Goal: Transaction & Acquisition: Purchase product/service

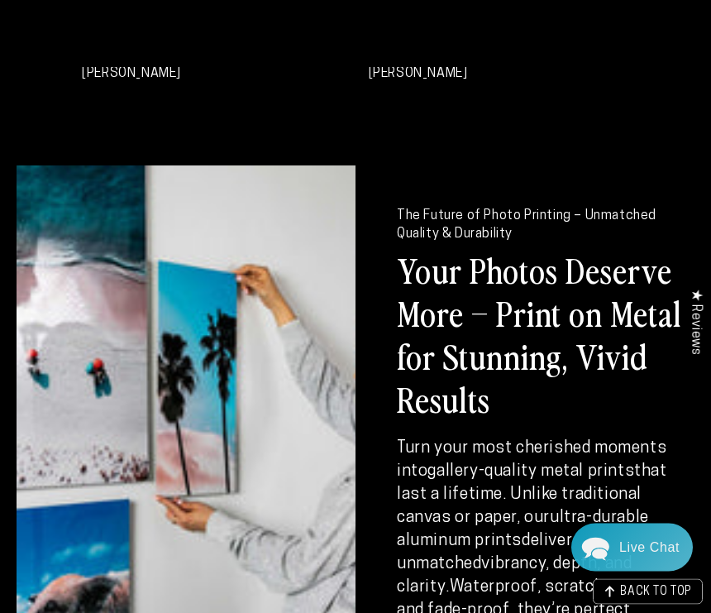
scroll to position [1578, 0]
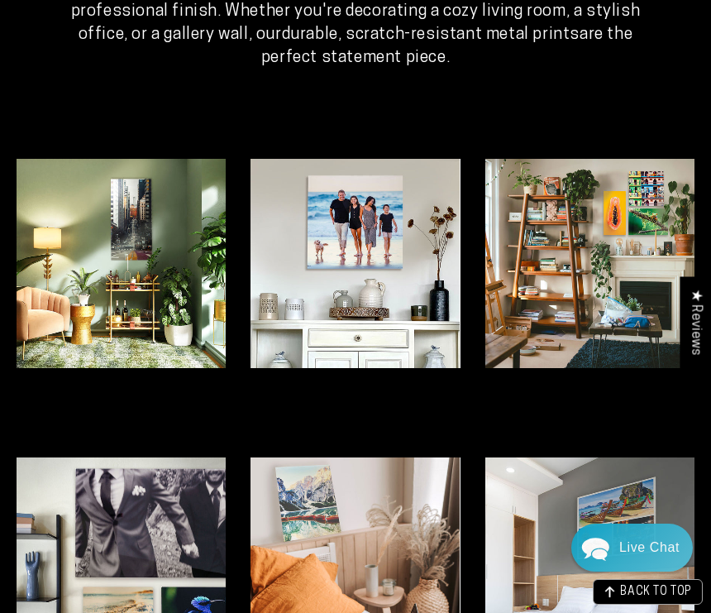
scroll to position [3240, 0]
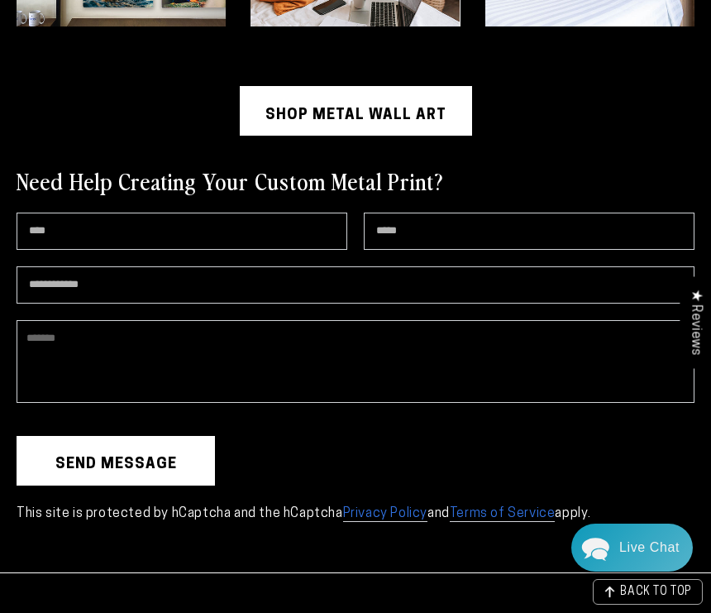
click at [509, 380] on textarea "Comment" at bounding box center [356, 361] width 678 height 83
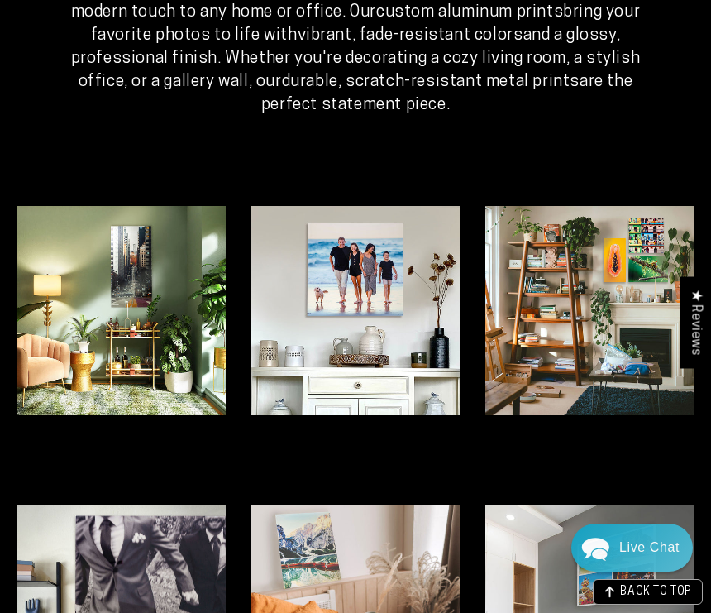
scroll to position [3773, 0]
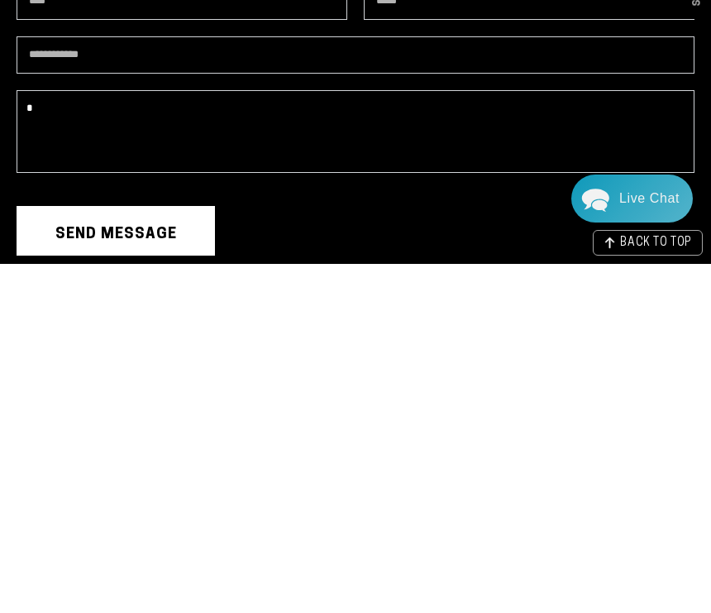
type textarea "*"
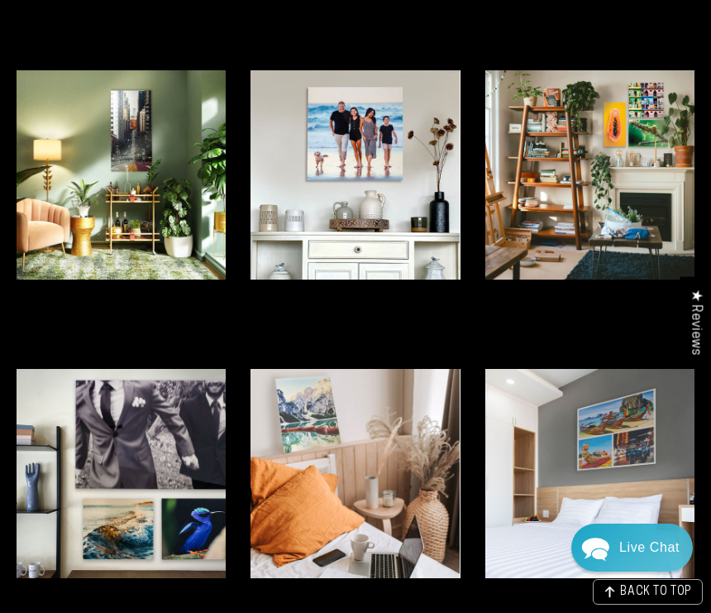
scroll to position [3340, 0]
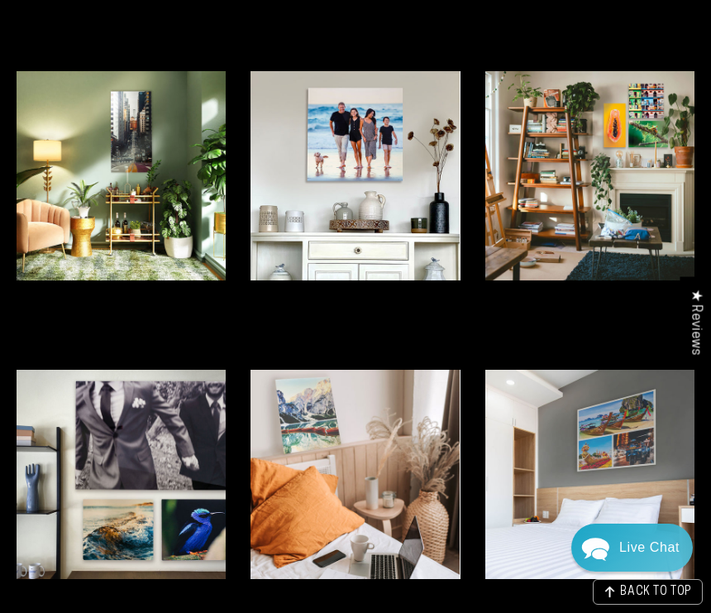
click at [150, 179] on img at bounding box center [121, 175] width 209 height 209
click at [149, 185] on img at bounding box center [121, 175] width 209 height 209
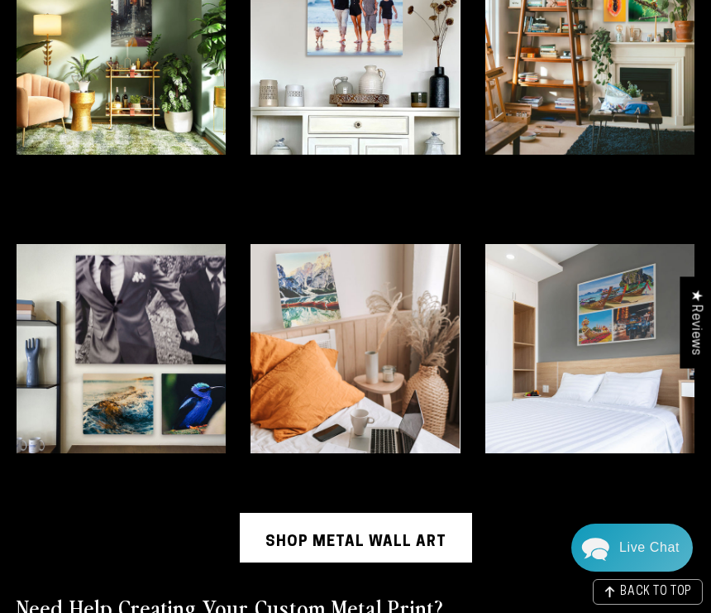
scroll to position [3486, 0]
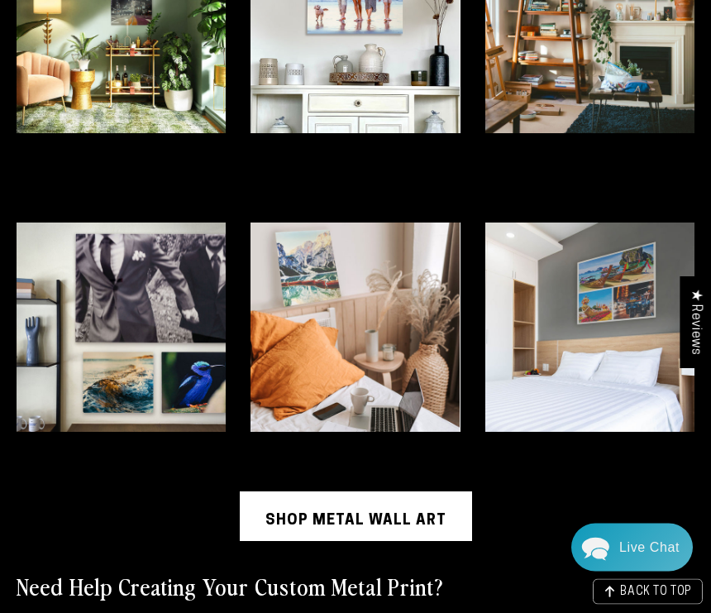
click at [432, 542] on link "Shop Metal Wall Art" at bounding box center [356, 517] width 232 height 50
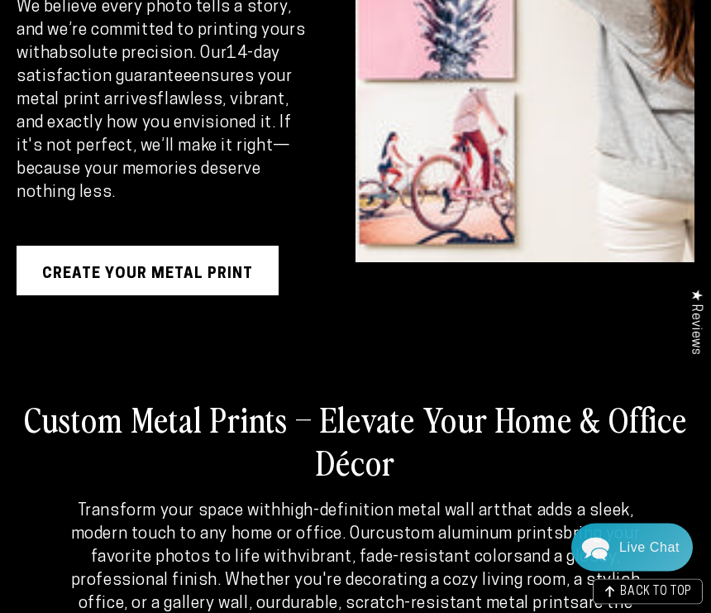
scroll to position [2683, 0]
click at [573, 394] on div "Custom Metal Prints – Elevate Your Home & Office Décor Transform your space wit…" at bounding box center [356, 517] width 678 height 301
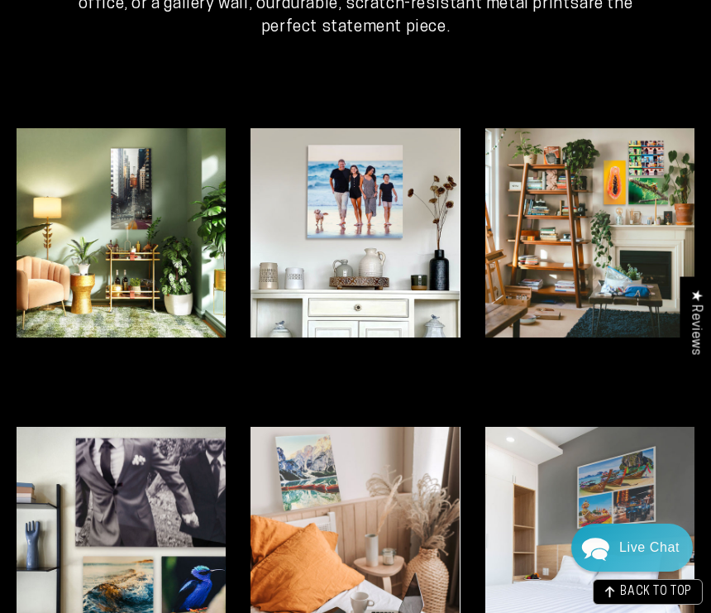
scroll to position [3281, 0]
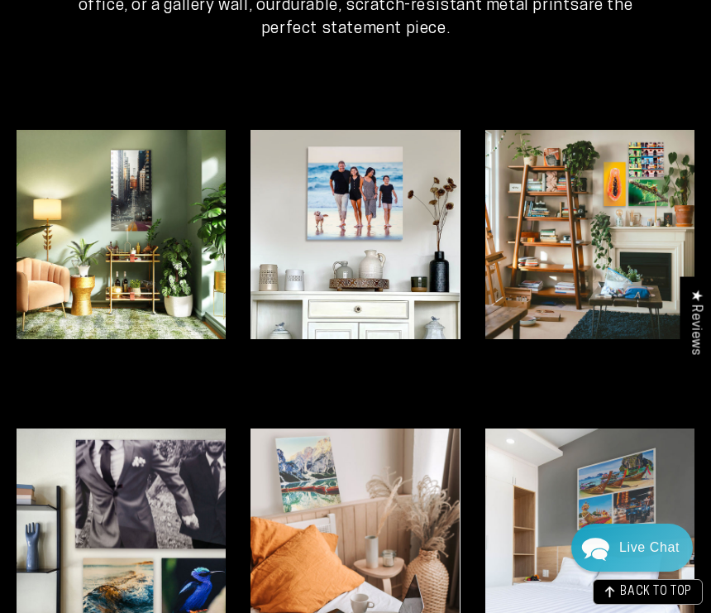
click at [150, 280] on img at bounding box center [121, 234] width 209 height 209
click at [155, 241] on img at bounding box center [121, 234] width 209 height 209
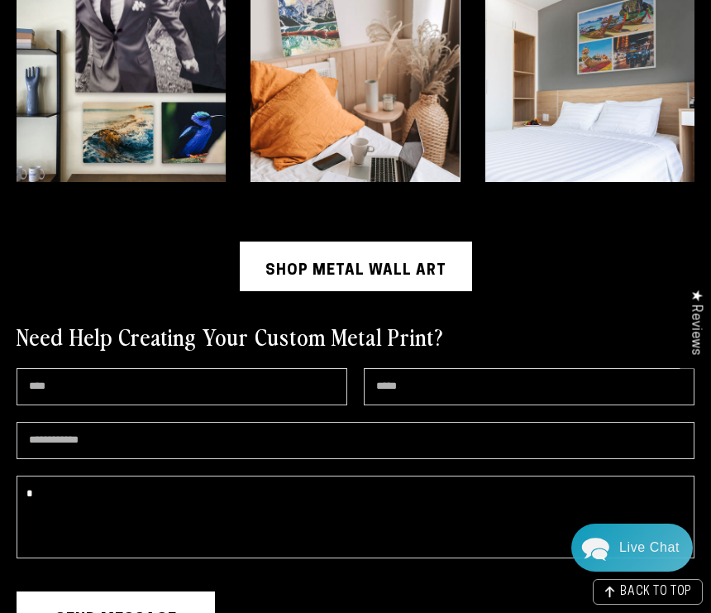
scroll to position [3733, 0]
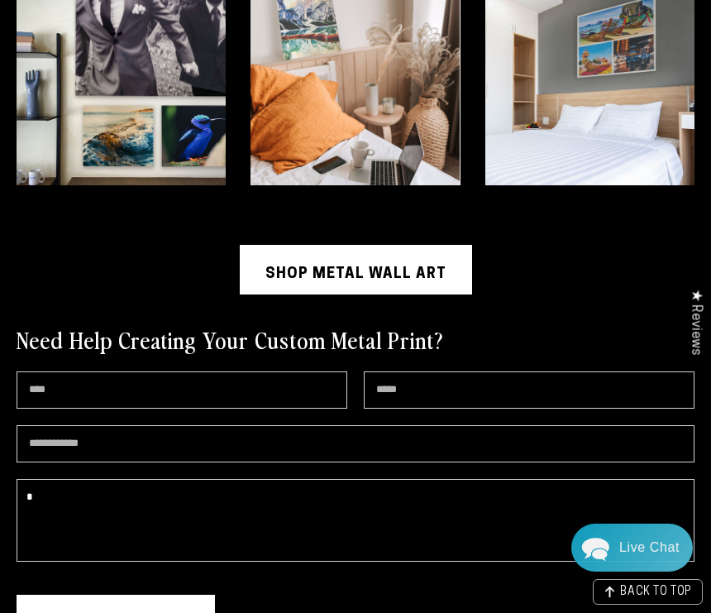
click at [371, 289] on link "Shop Metal Wall Art" at bounding box center [356, 270] width 232 height 50
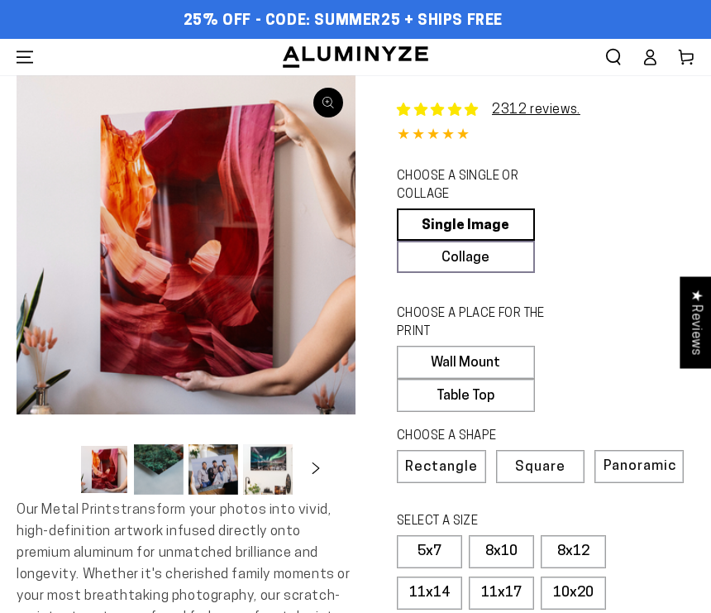
select select "**********"
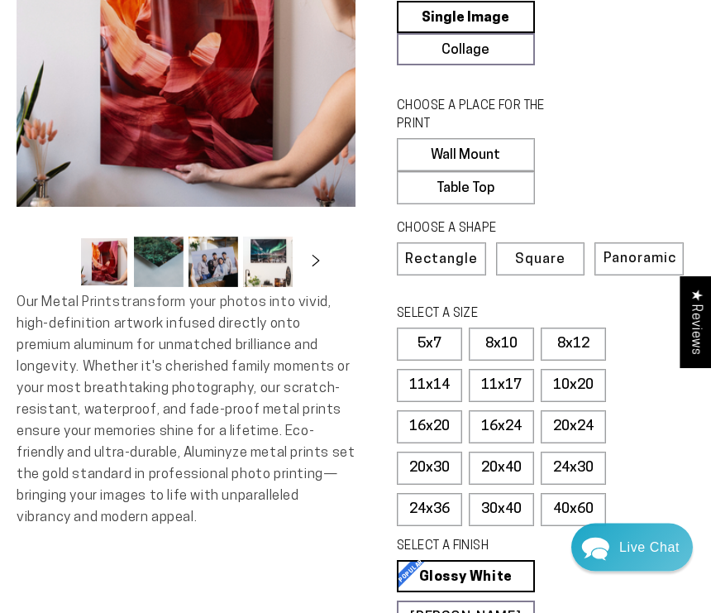
scroll to position [213, 0]
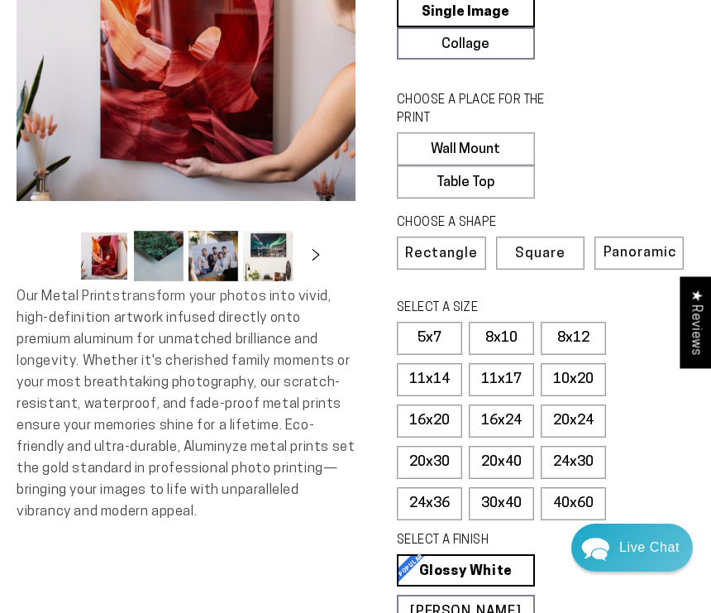
click at [515, 495] on label "30x40" at bounding box center [501, 503] width 65 height 33
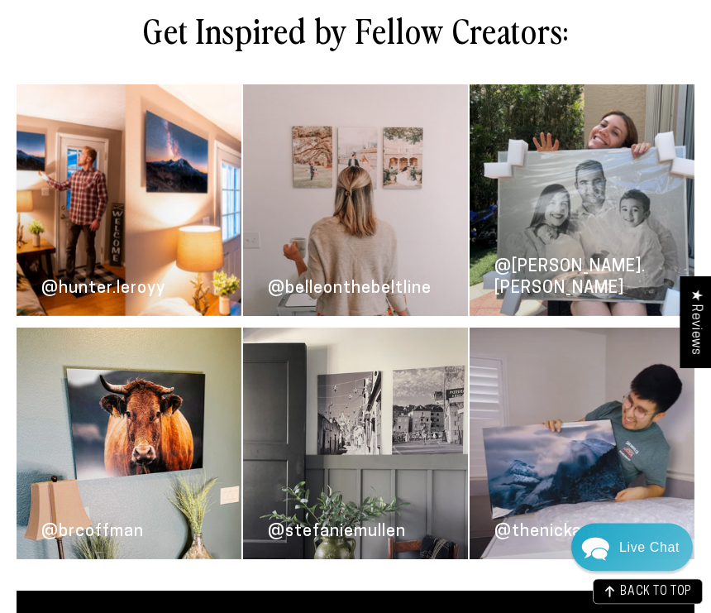
scroll to position [2724, 0]
click at [584, 534] on link "@thenickamp" at bounding box center [582, 443] width 225 height 232
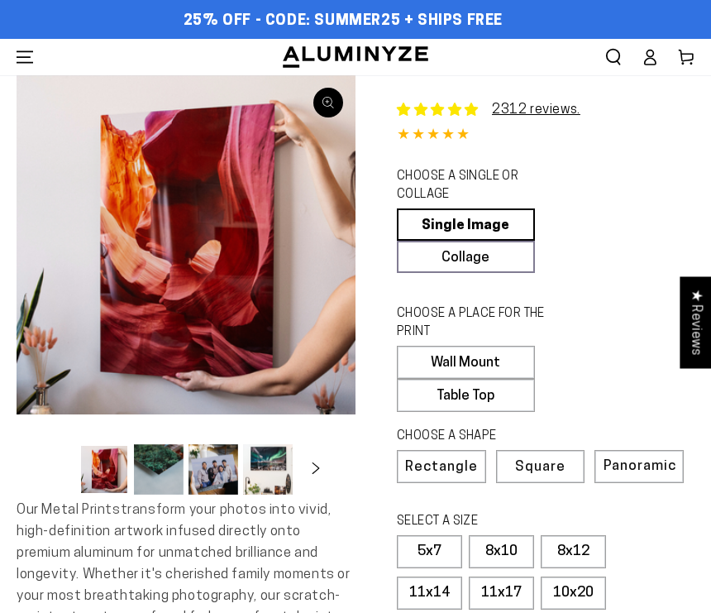
select select "**********"
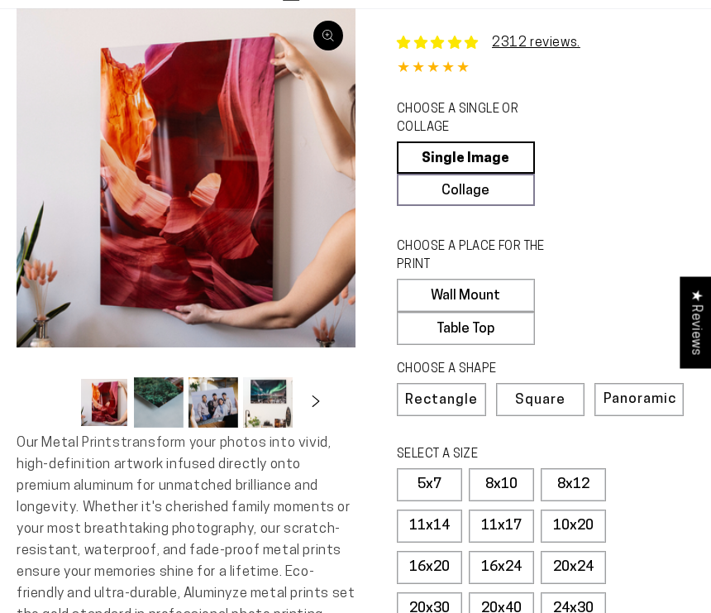
scroll to position [54, 0]
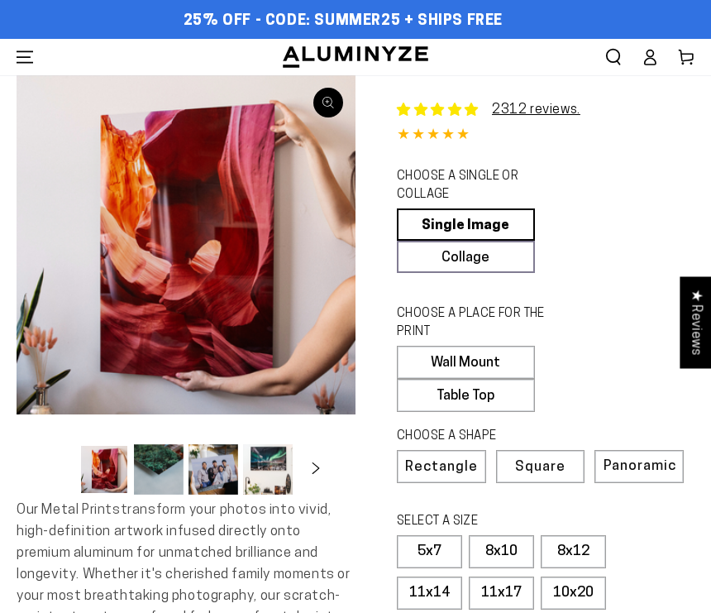
select select "**********"
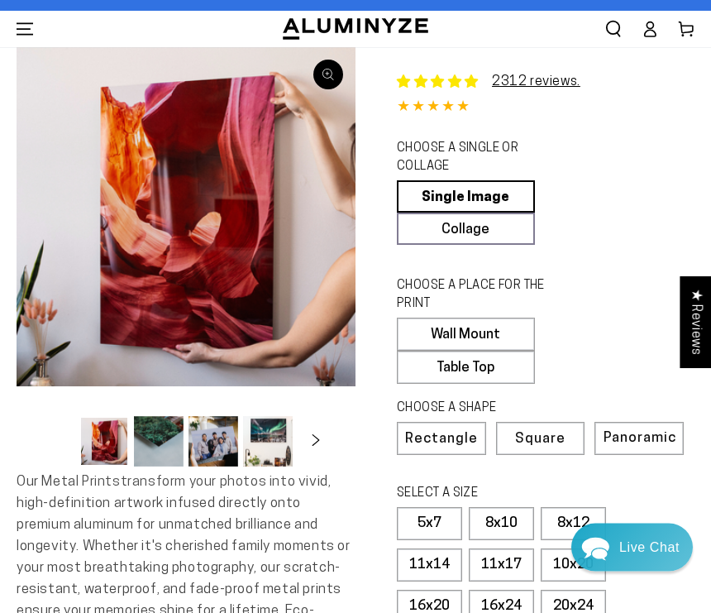
scroll to position [28, 0]
click at [159, 439] on button "Load image 2 in gallery view" at bounding box center [159, 441] width 50 height 50
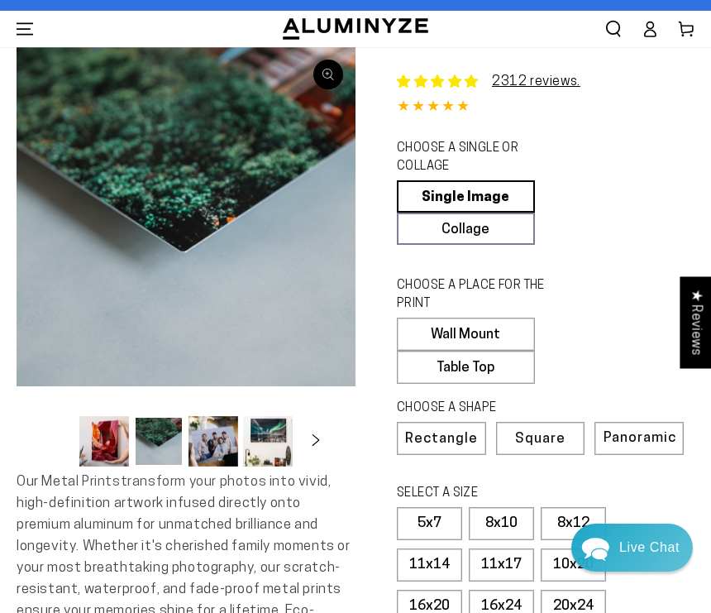
click at [121, 444] on button "Load image 1 in gallery view" at bounding box center [104, 441] width 50 height 50
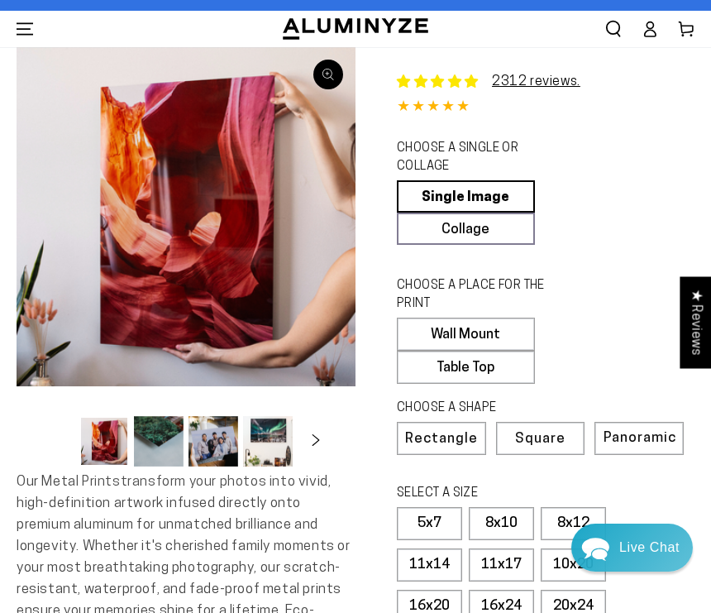
click at [222, 454] on button "Load image 3 in gallery view" at bounding box center [214, 441] width 50 height 50
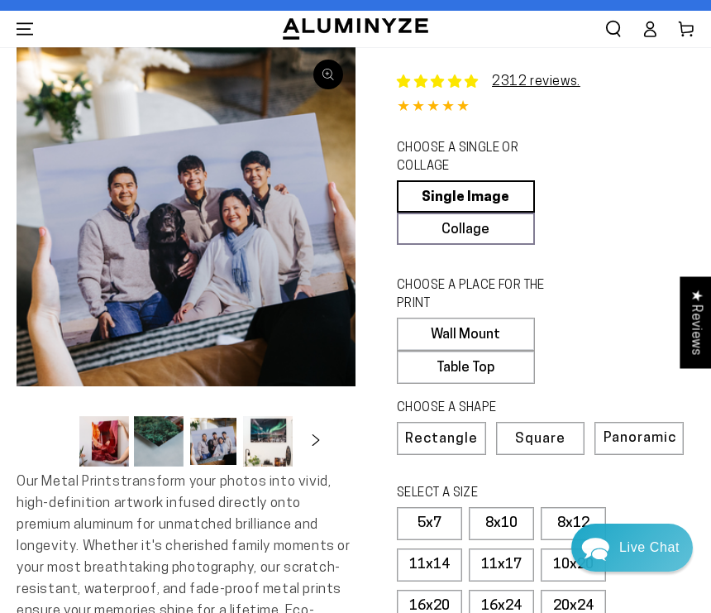
click at [270, 450] on button "Load image 4 in gallery view" at bounding box center [268, 441] width 50 height 50
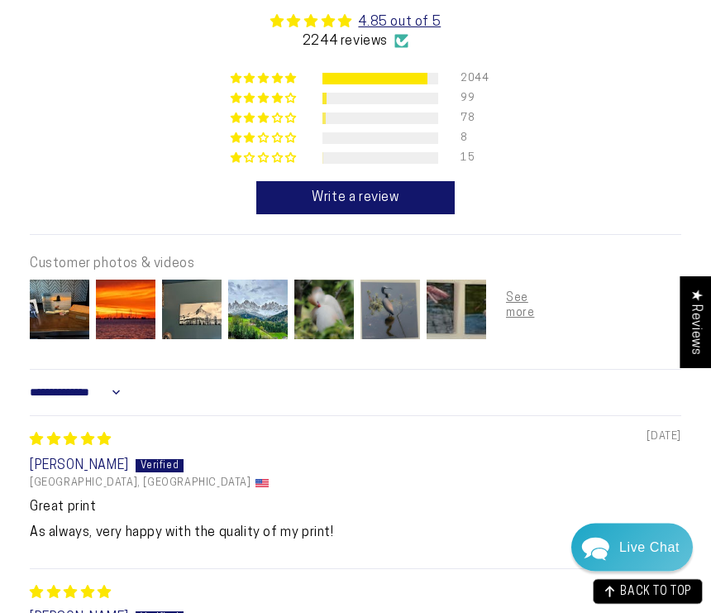
scroll to position [1192, 0]
click at [45, 311] on img at bounding box center [59, 309] width 66 height 66
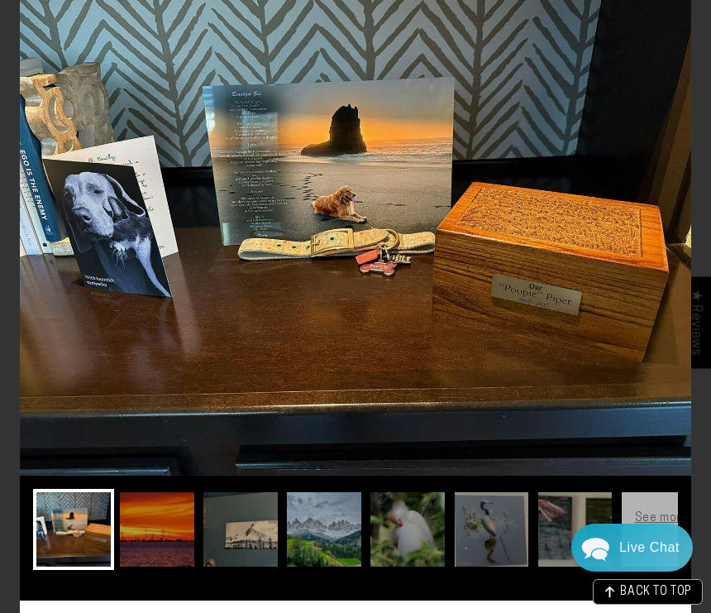
scroll to position [61, 0]
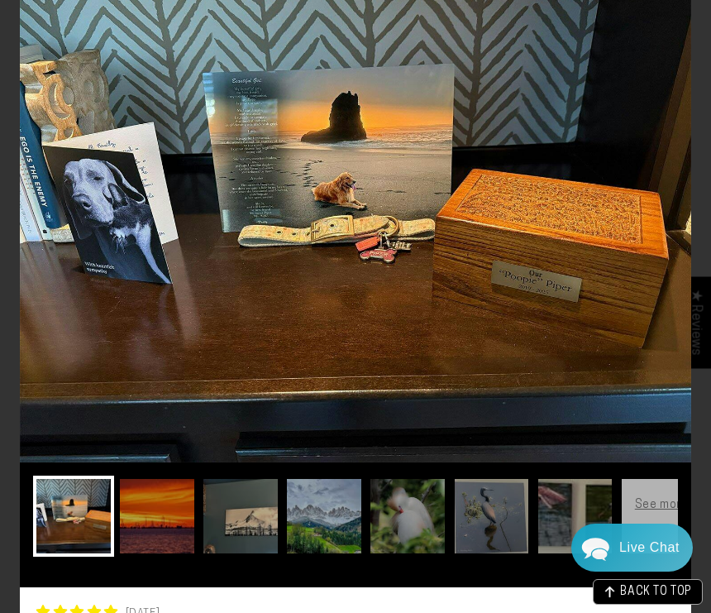
click at [150, 530] on img at bounding box center [157, 515] width 81 height 81
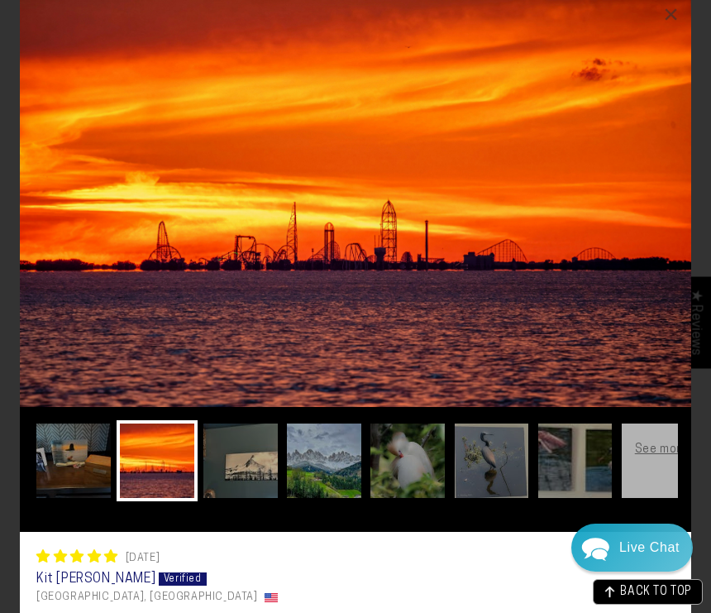
scroll to position [26, 0]
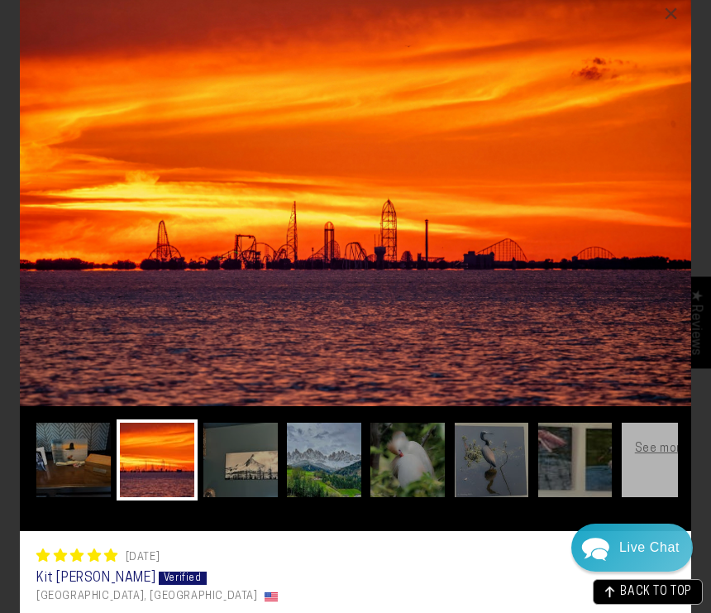
click at [57, 460] on img at bounding box center [73, 459] width 81 height 81
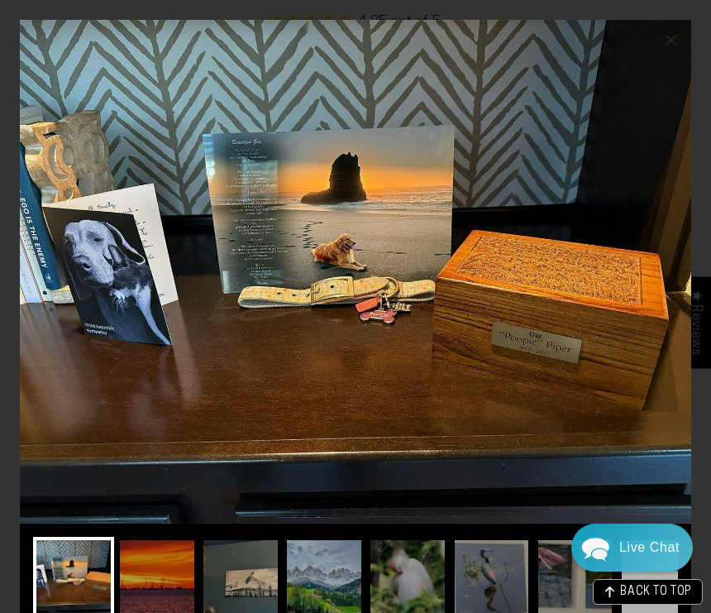
click at [267, 586] on img at bounding box center [240, 577] width 81 height 81
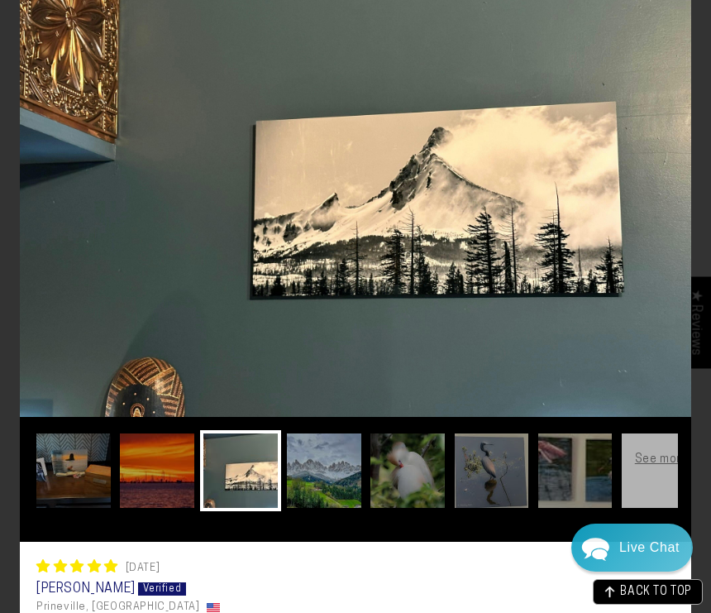
scroll to position [112, 0]
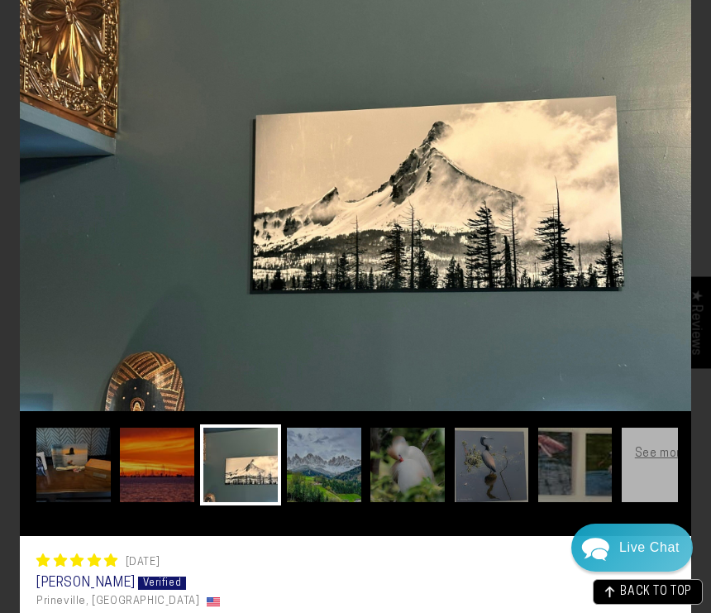
click at [340, 472] on img at bounding box center [324, 464] width 81 height 81
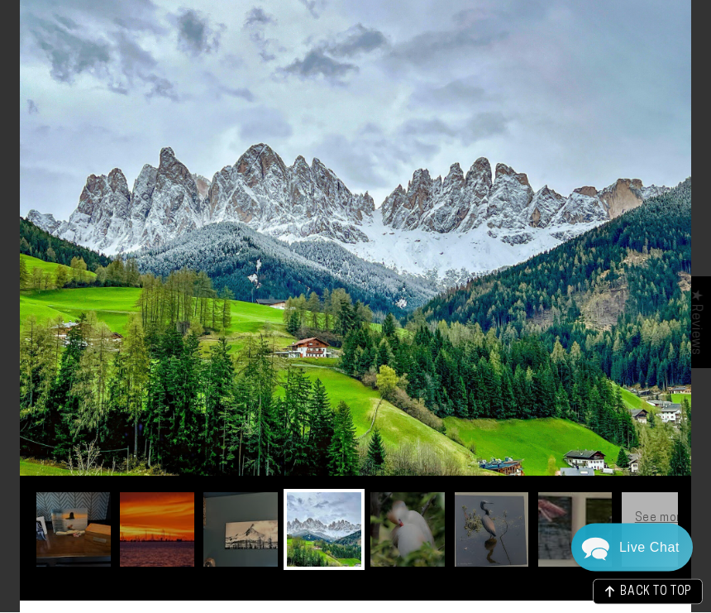
scroll to position [1229, 0]
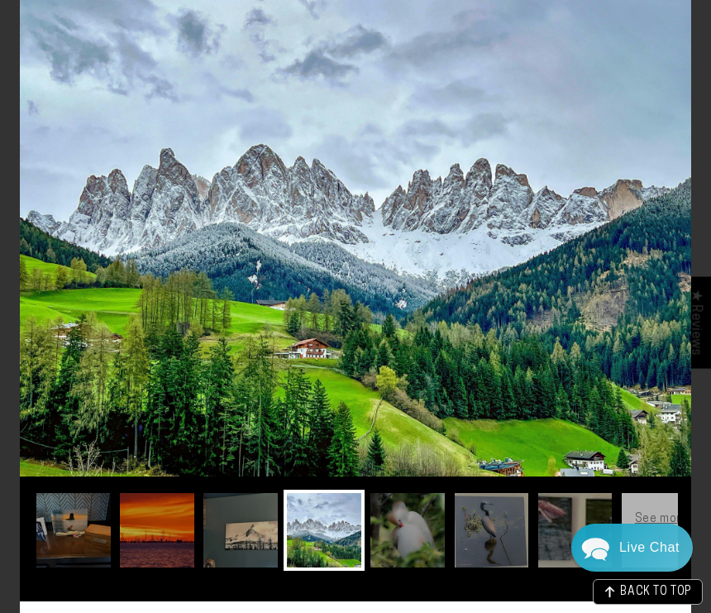
click at [413, 546] on img at bounding box center [407, 529] width 81 height 81
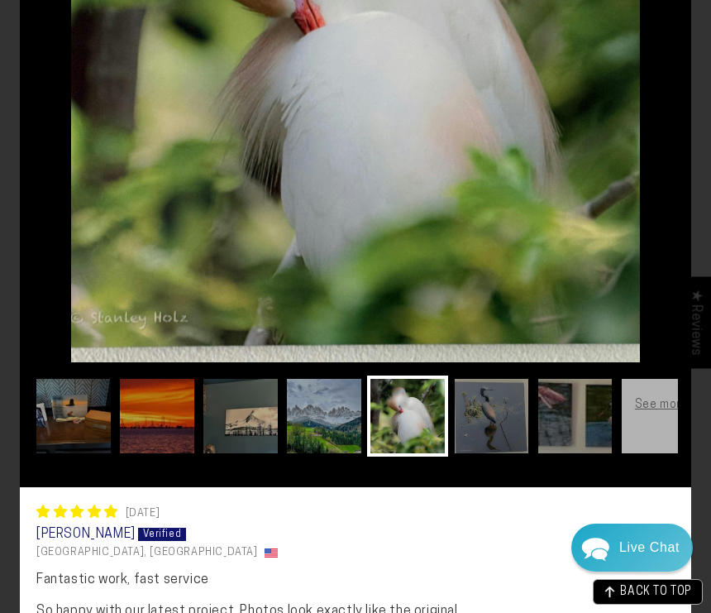
scroll to position [275, 0]
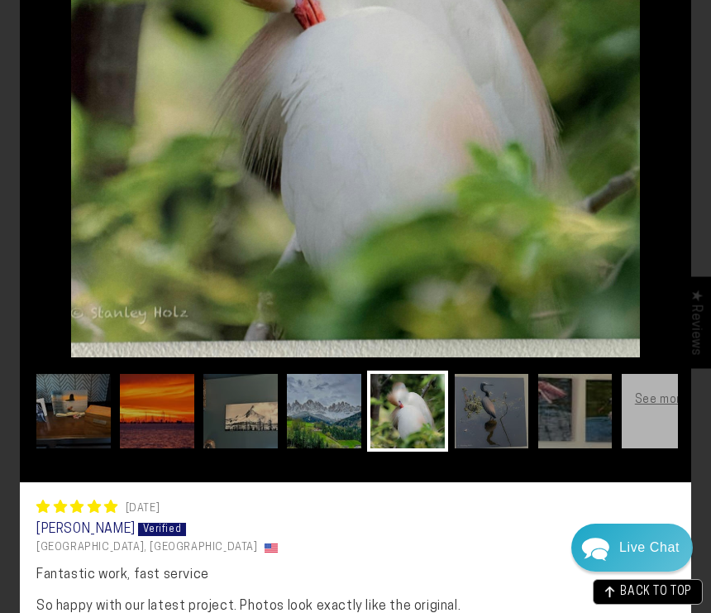
click at [498, 419] on img at bounding box center [491, 410] width 81 height 81
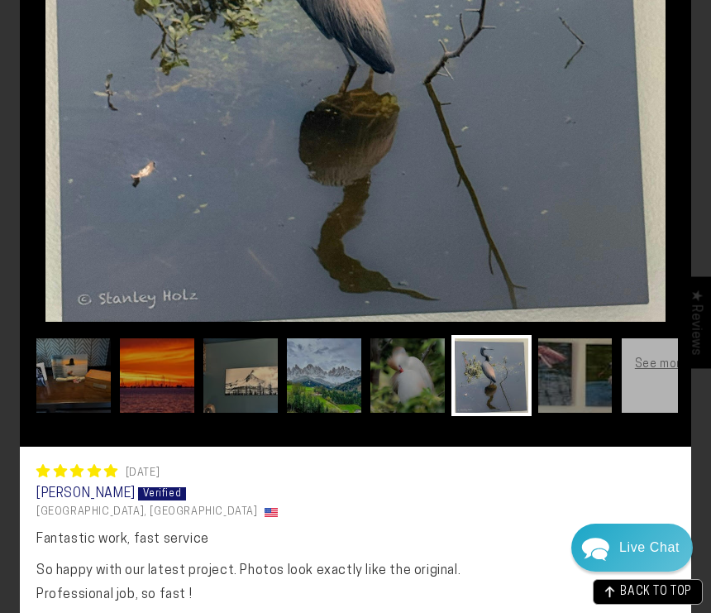
scroll to position [307, 0]
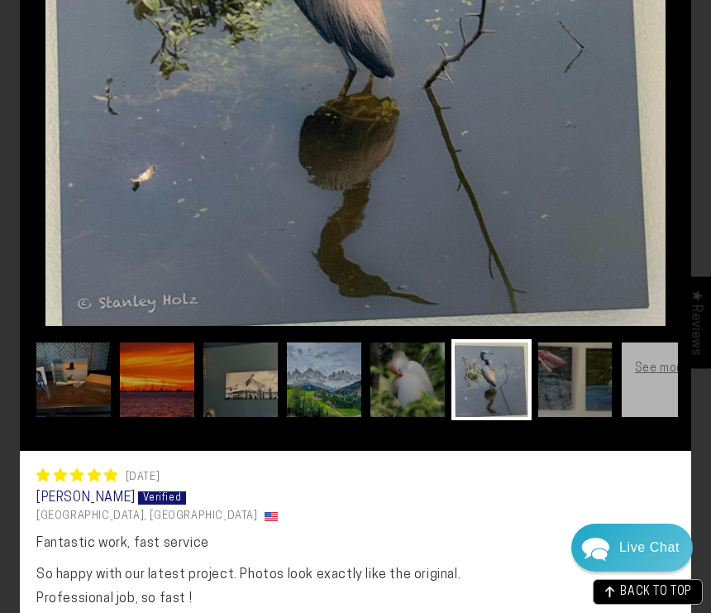
click at [590, 384] on img at bounding box center [575, 379] width 81 height 81
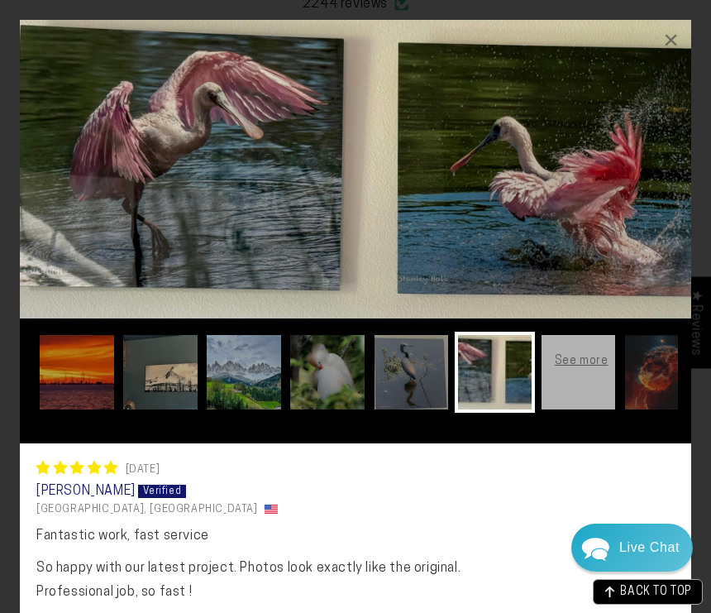
click at [656, 387] on img at bounding box center [662, 372] width 81 height 81
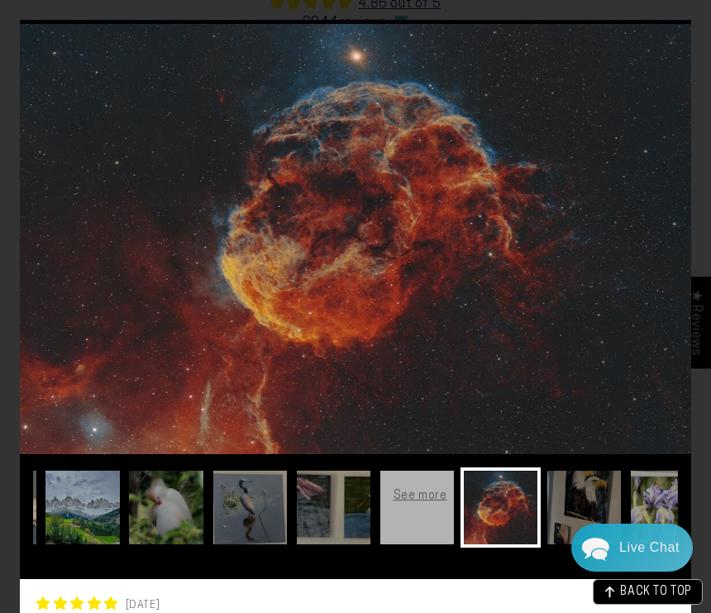
click at [599, 509] on img at bounding box center [584, 507] width 81 height 81
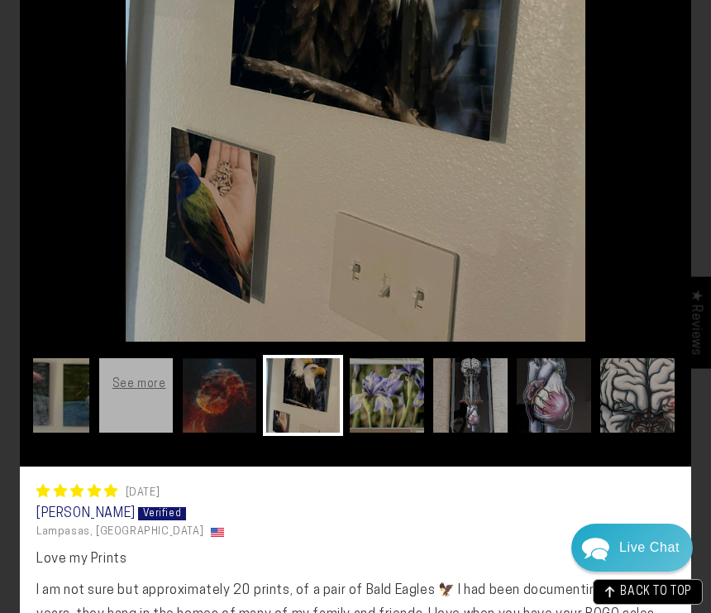
click at [651, 404] on img at bounding box center [637, 395] width 81 height 81
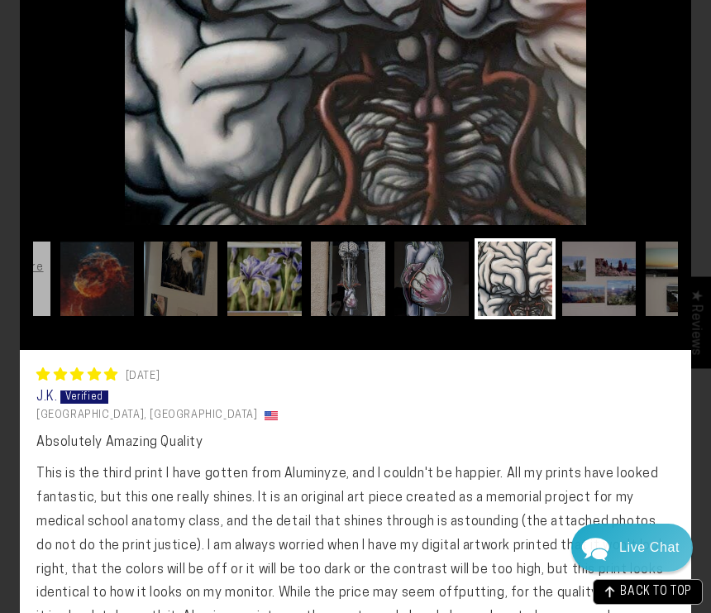
click at [432, 279] on img at bounding box center [431, 278] width 81 height 81
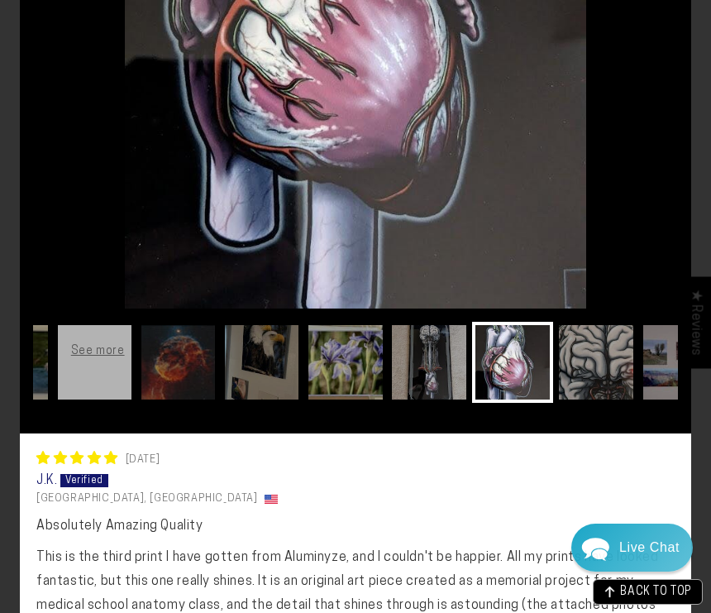
click at [351, 374] on img at bounding box center [345, 362] width 81 height 81
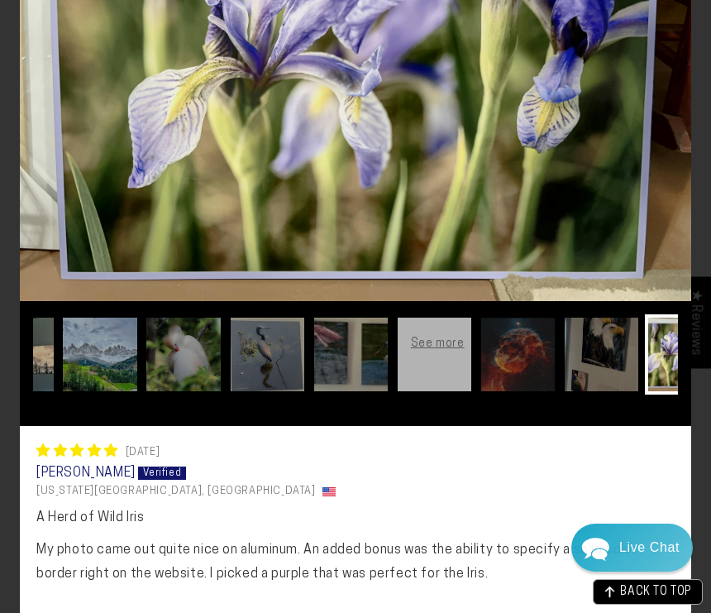
scroll to position [0, 222]
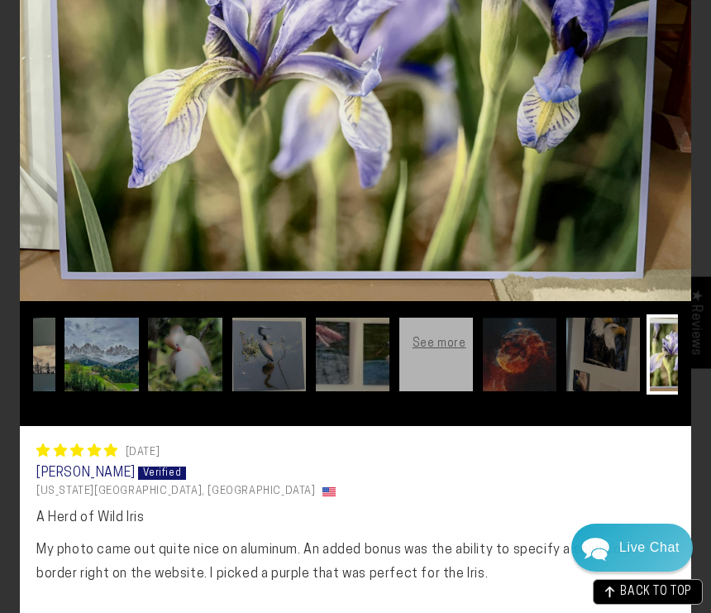
click at [360, 366] on img at bounding box center [353, 354] width 81 height 81
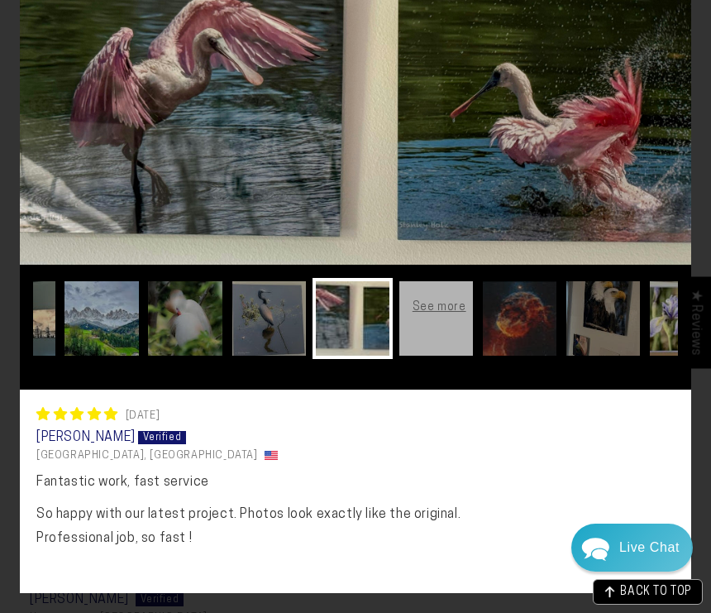
scroll to position [0, 0]
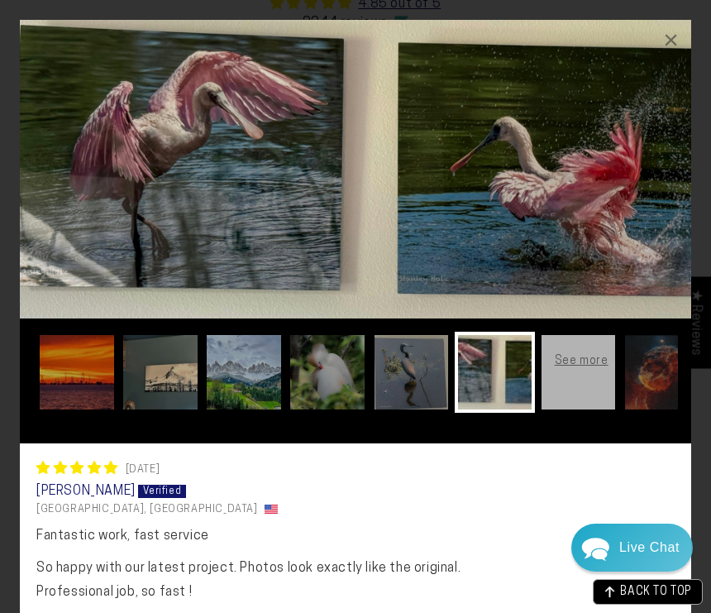
click at [413, 376] on img at bounding box center [411, 372] width 81 height 81
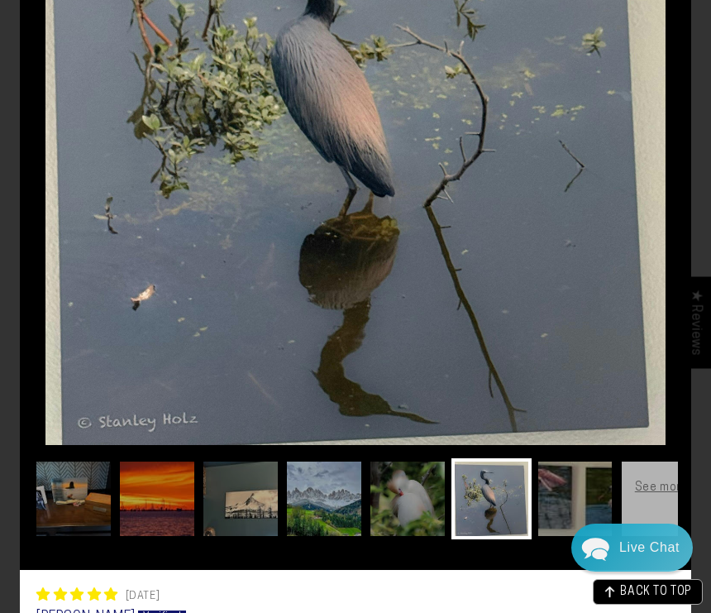
scroll to position [201, 0]
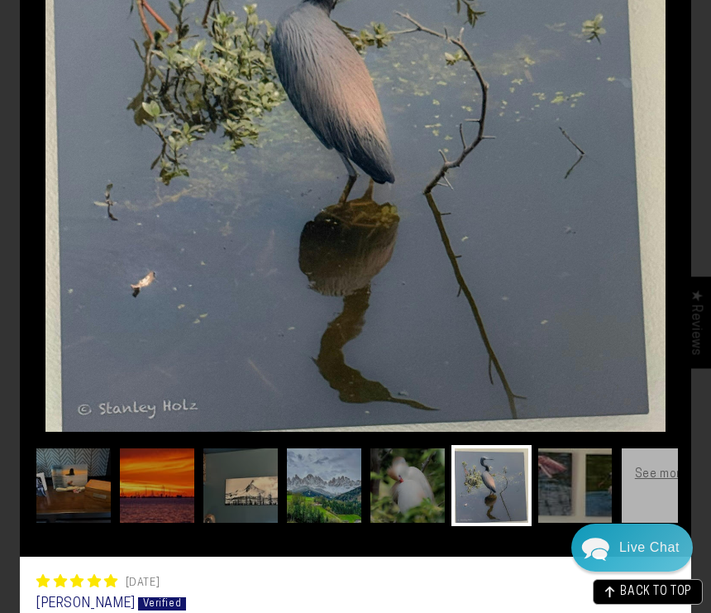
click at [255, 511] on img at bounding box center [240, 485] width 81 height 81
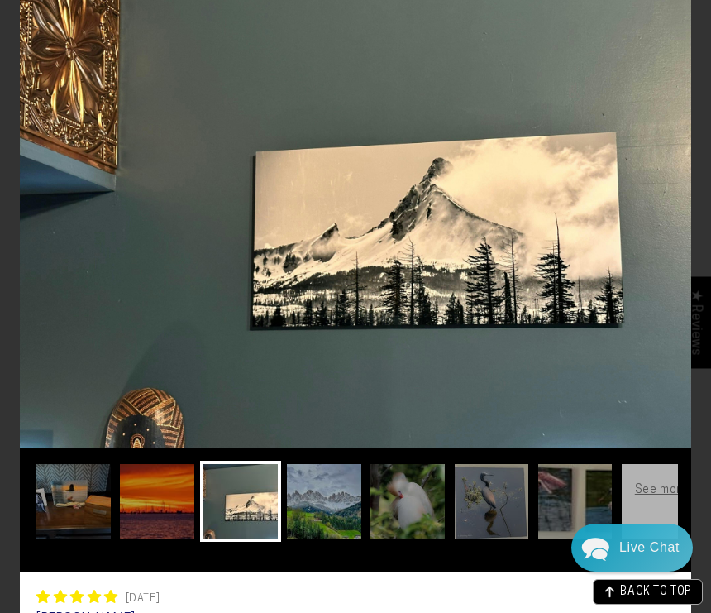
scroll to position [82, 0]
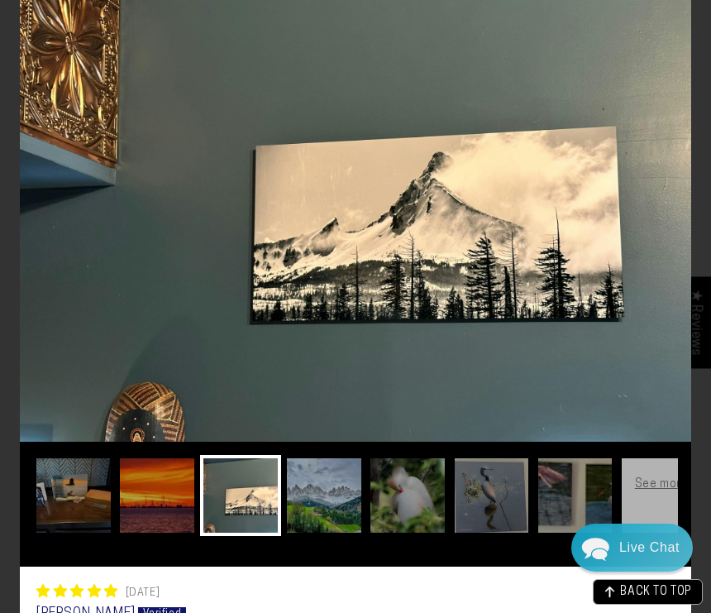
click at [173, 500] on img at bounding box center [157, 495] width 81 height 81
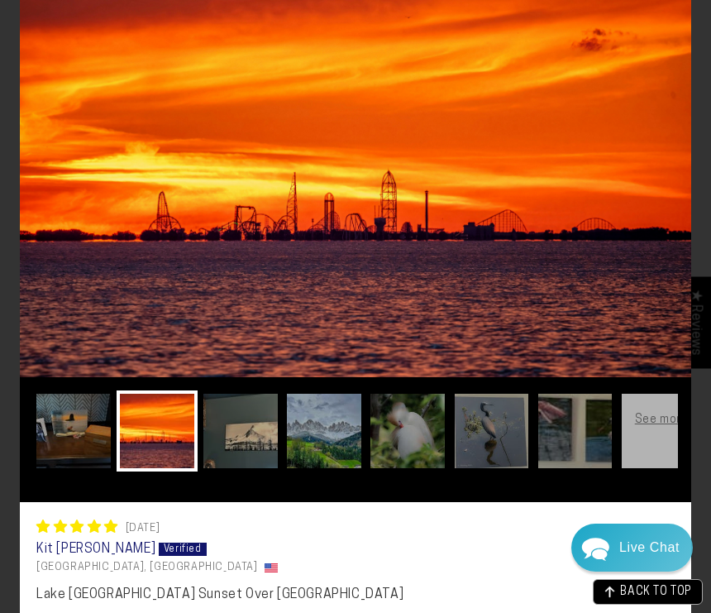
scroll to position [71, 0]
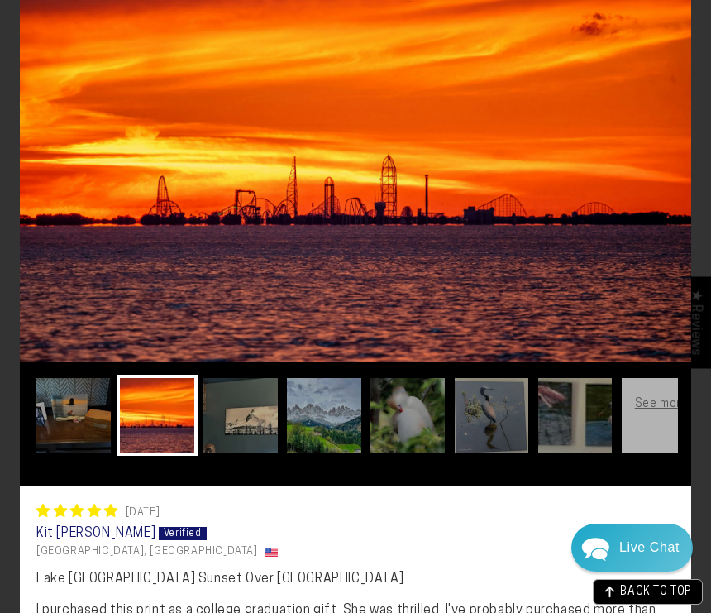
click at [63, 412] on img at bounding box center [73, 415] width 81 height 81
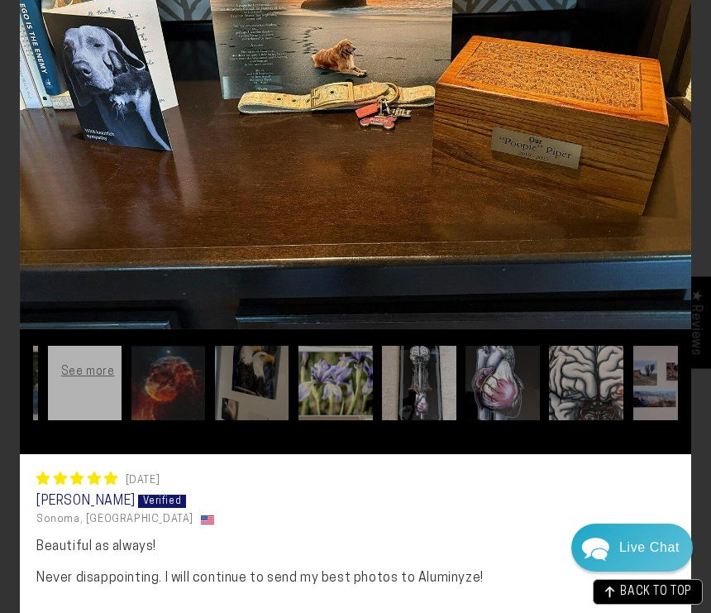
scroll to position [0, 597]
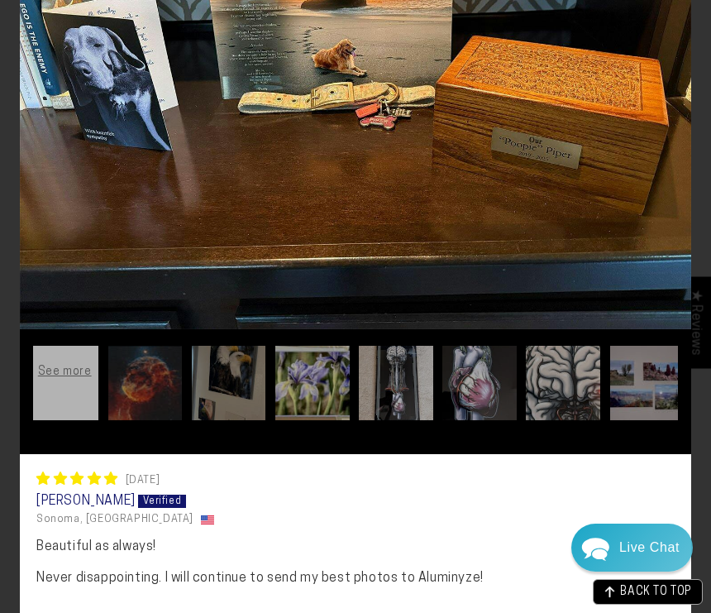
click at [310, 395] on img at bounding box center [312, 382] width 81 height 81
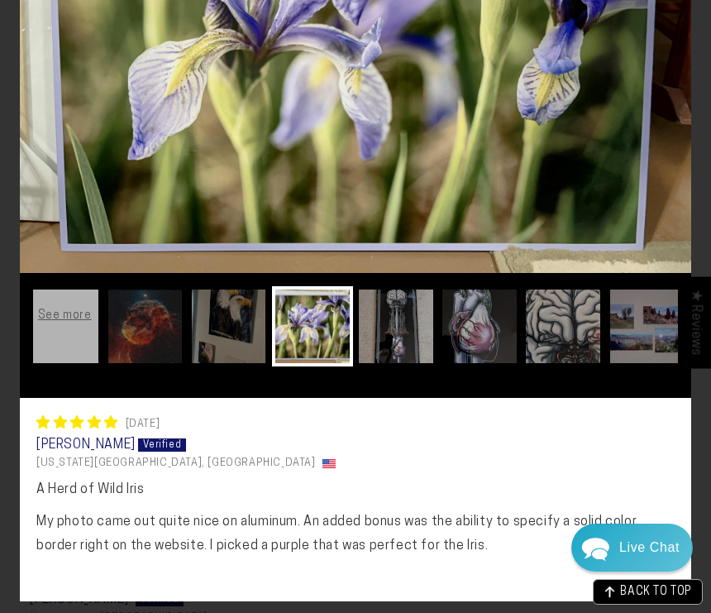
scroll to position [0, 403]
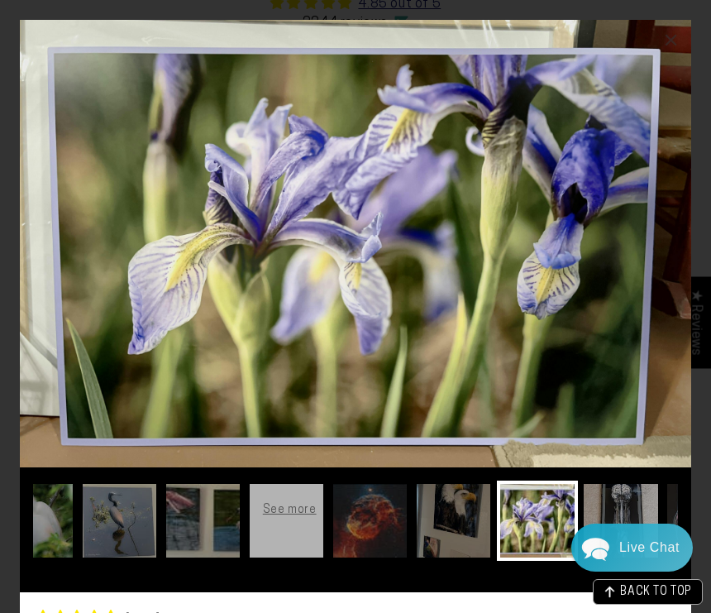
click at [374, 515] on img at bounding box center [370, 520] width 81 height 81
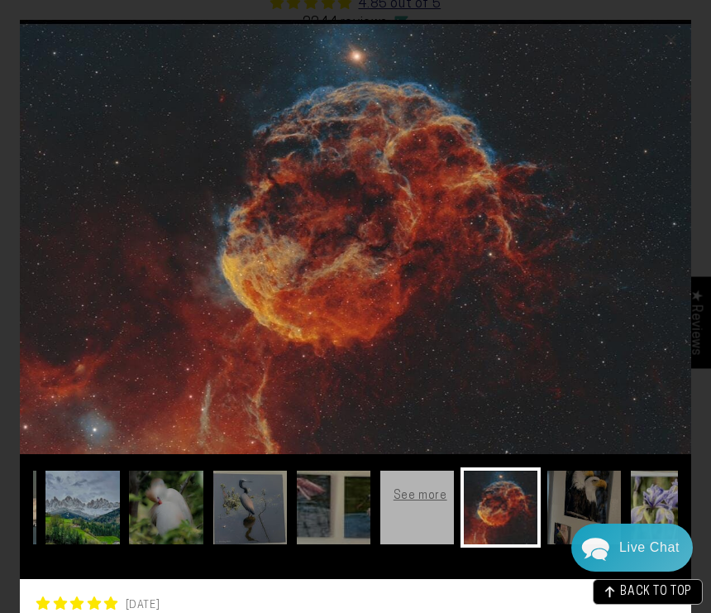
click at [590, 512] on img at bounding box center [584, 507] width 81 height 81
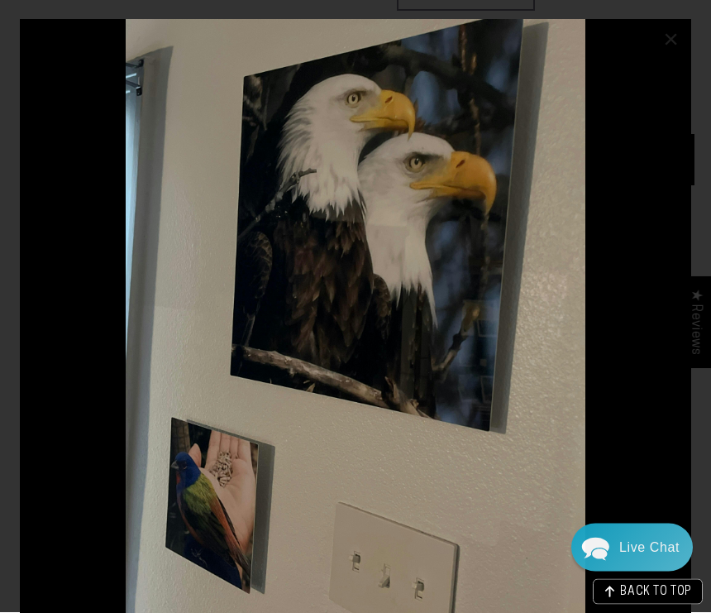
scroll to position [0, 0]
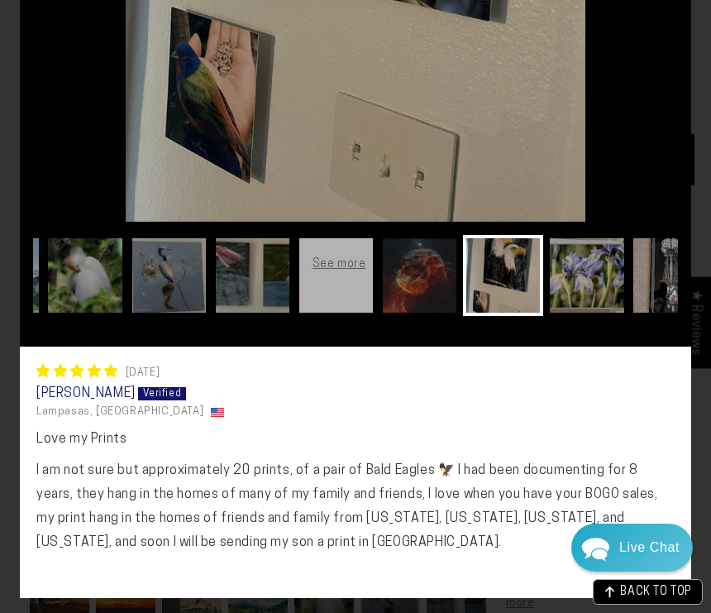
click at [597, 287] on img at bounding box center [587, 275] width 81 height 81
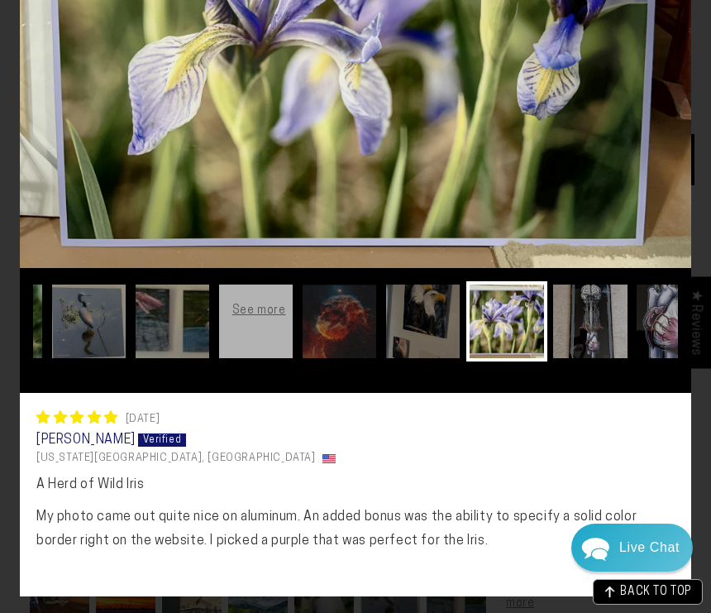
click at [585, 321] on img at bounding box center [590, 321] width 81 height 81
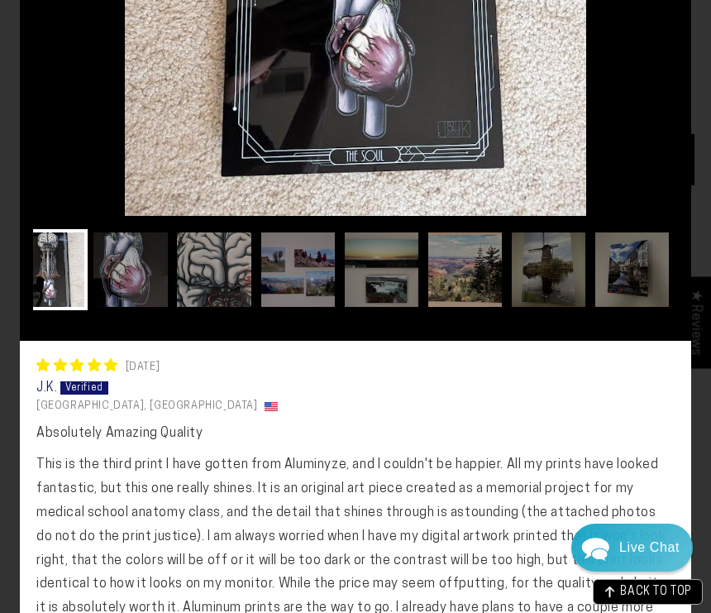
click at [564, 289] on img at bounding box center [548, 269] width 81 height 81
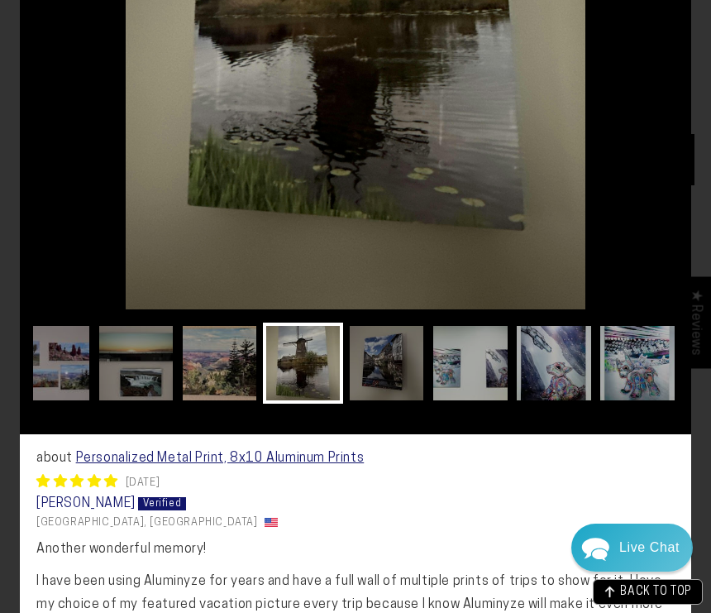
click at [393, 369] on img at bounding box center [386, 362] width 81 height 81
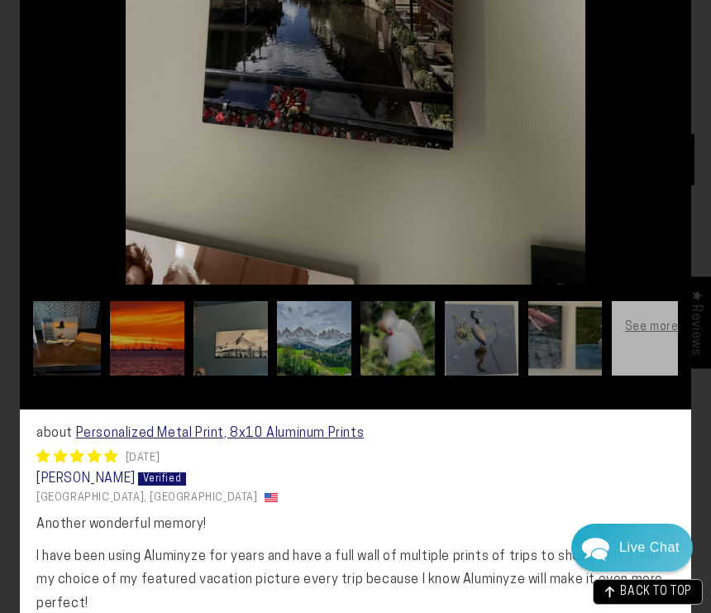
click at [395, 344] on img at bounding box center [397, 338] width 81 height 81
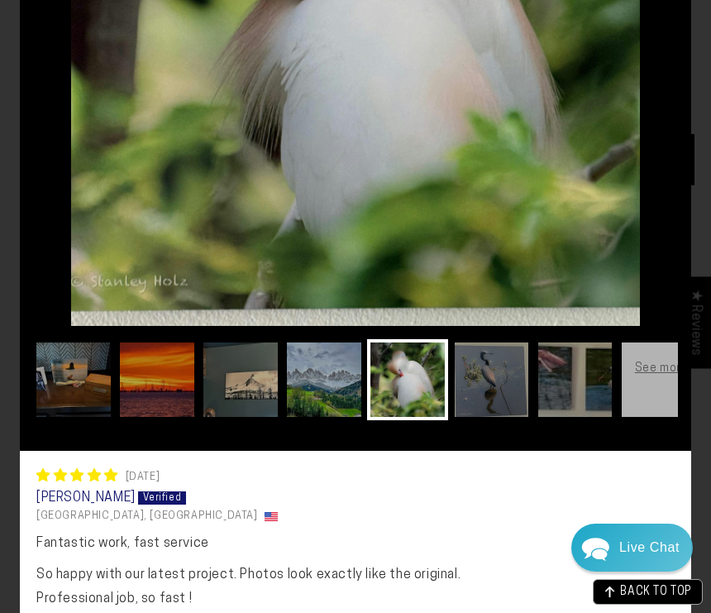
click at [265, 380] on img at bounding box center [240, 379] width 81 height 81
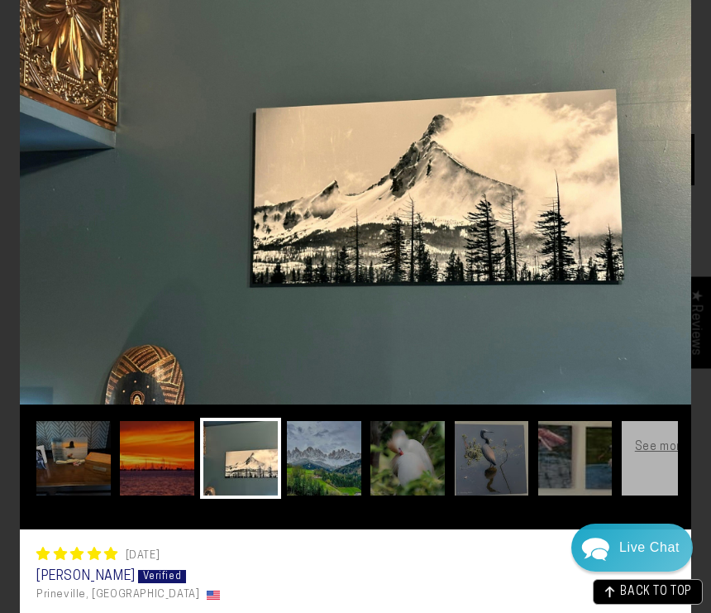
click at [87, 468] on img at bounding box center [73, 458] width 81 height 81
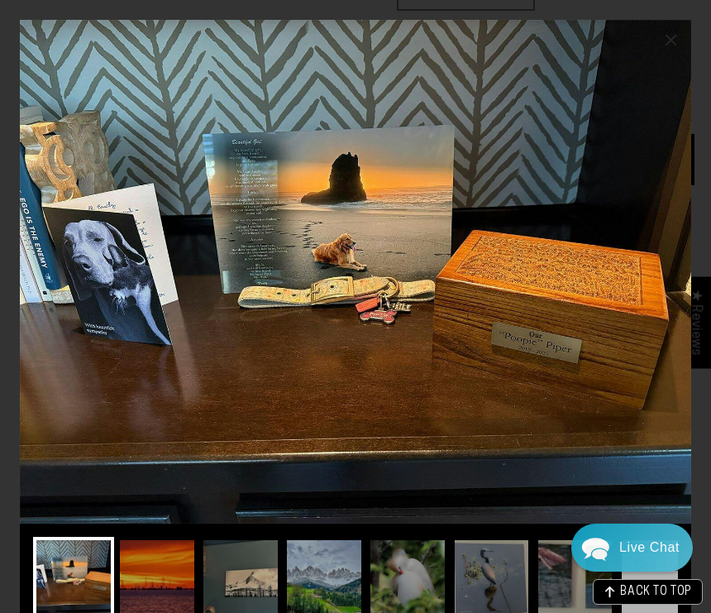
click at [185, 566] on img at bounding box center [157, 577] width 81 height 81
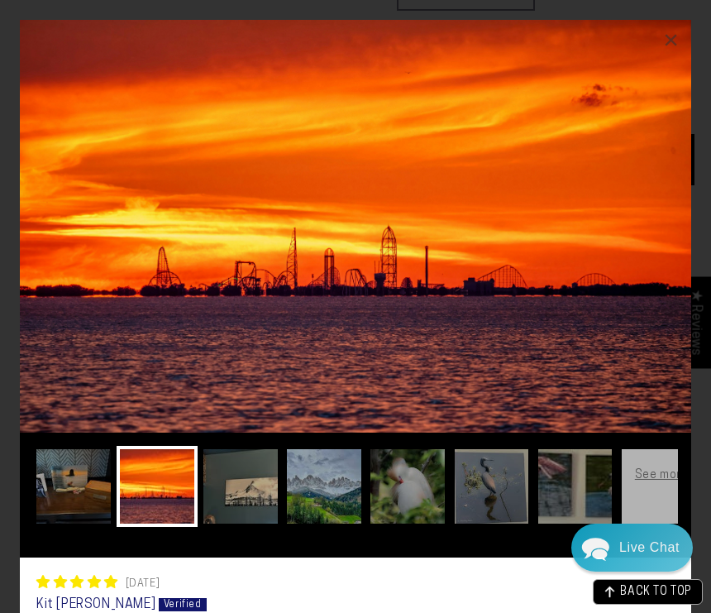
click at [265, 496] on img at bounding box center [240, 486] width 81 height 81
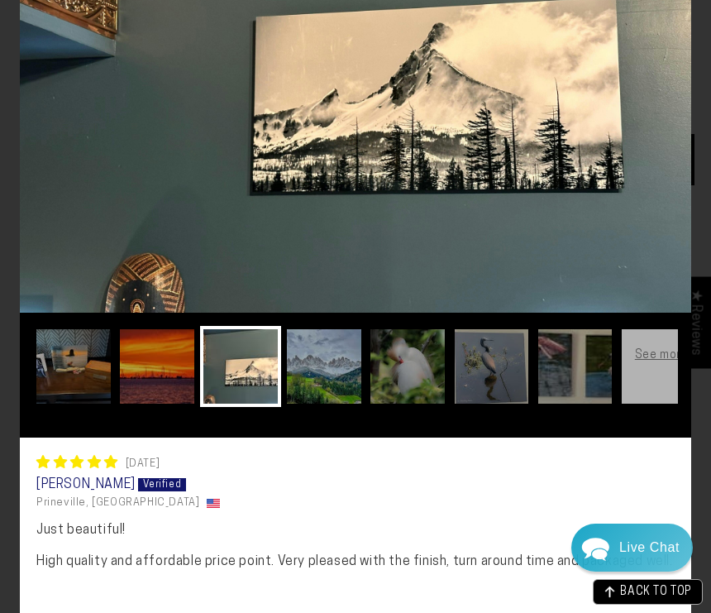
click at [339, 367] on img at bounding box center [324, 366] width 81 height 81
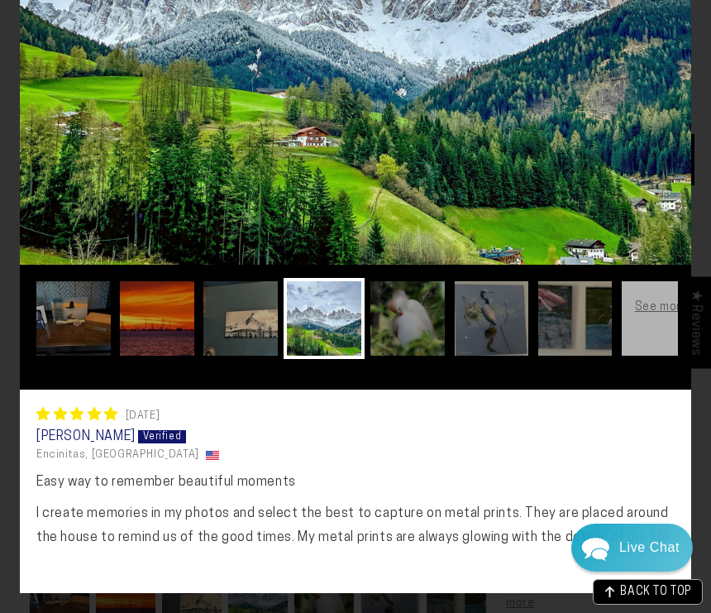
scroll to position [279, 0]
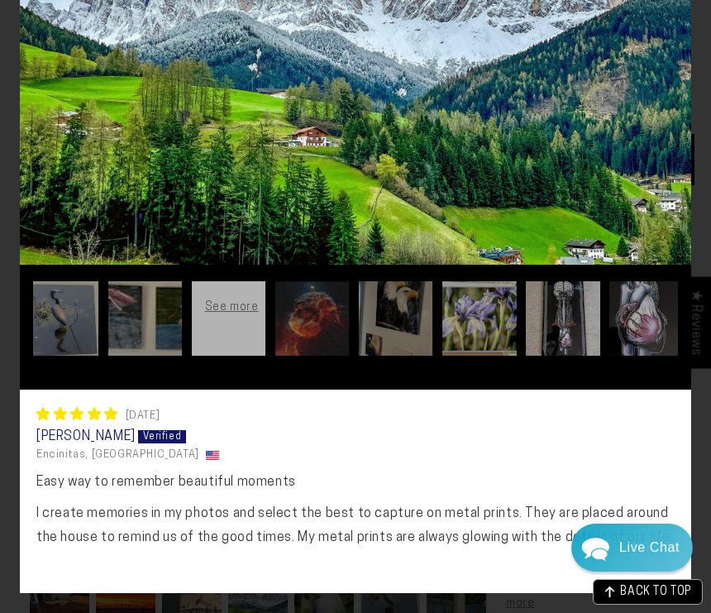
click at [598, 406] on div "[DATE] [PERSON_NAME] Encinitas, [GEOGRAPHIC_DATA]" at bounding box center [355, 434] width 638 height 56
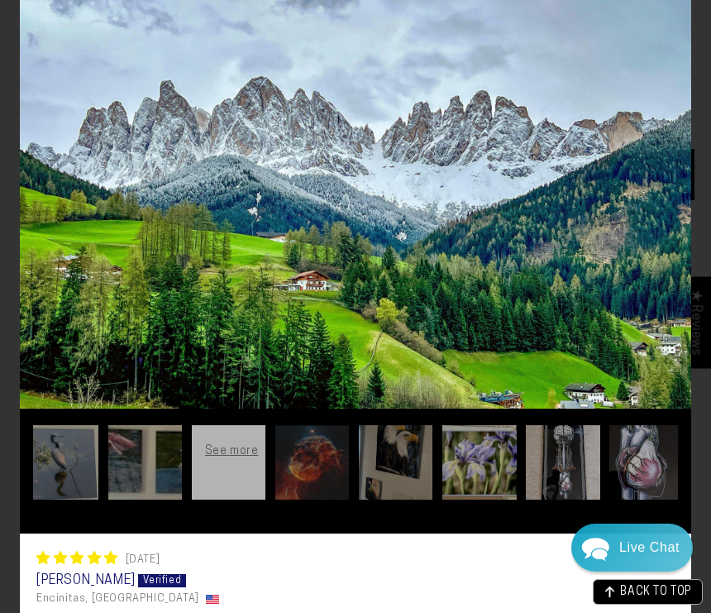
scroll to position [122, 0]
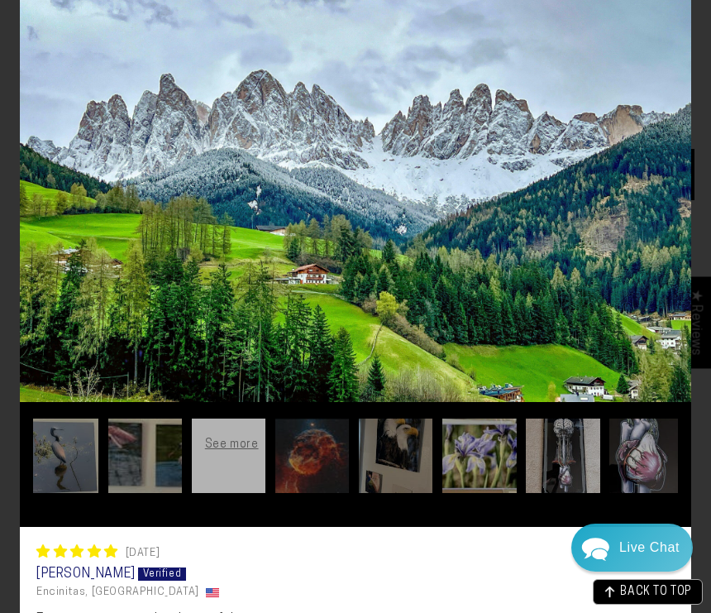
click at [479, 466] on img at bounding box center [479, 455] width 81 height 81
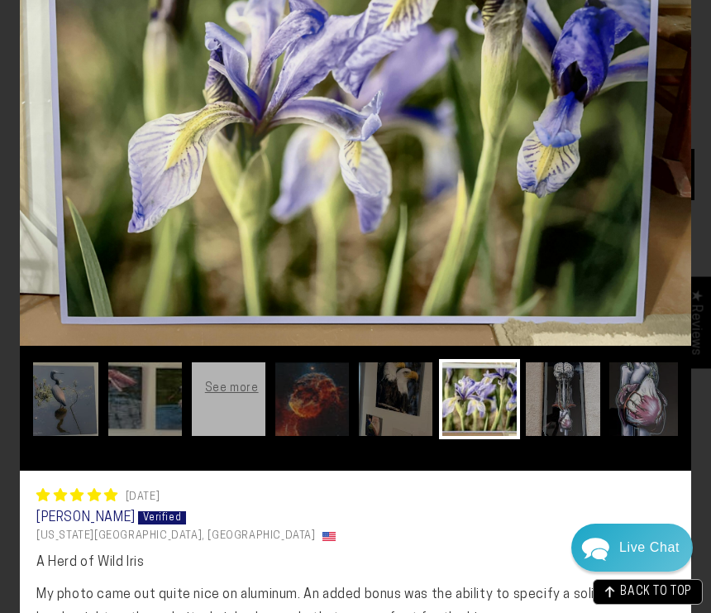
scroll to position [0, 403]
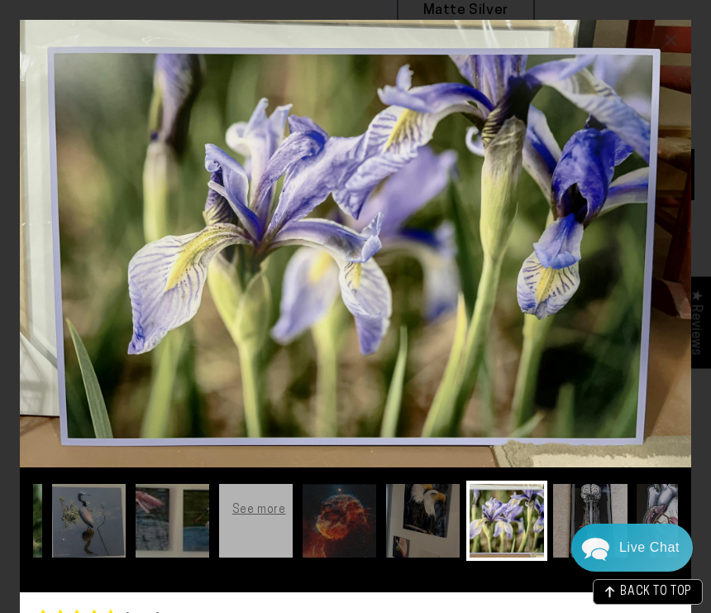
click at [431, 532] on img at bounding box center [423, 520] width 81 height 81
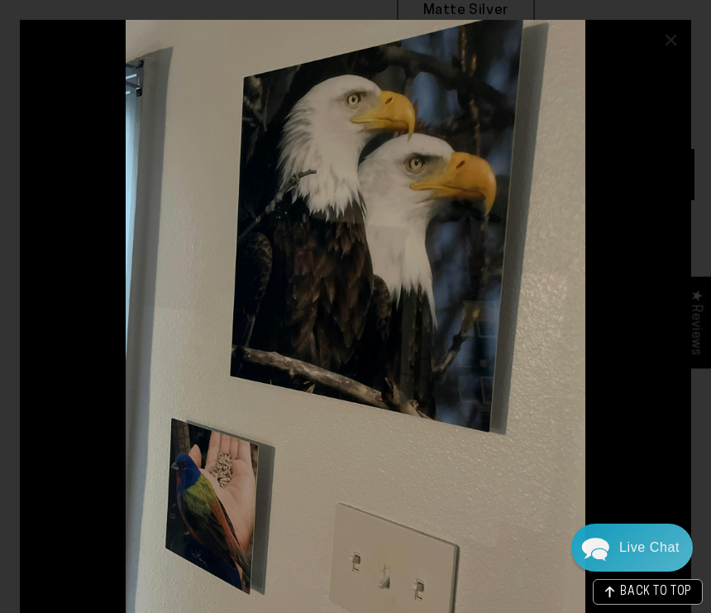
scroll to position [0, 0]
